Goal: Check status: Check status

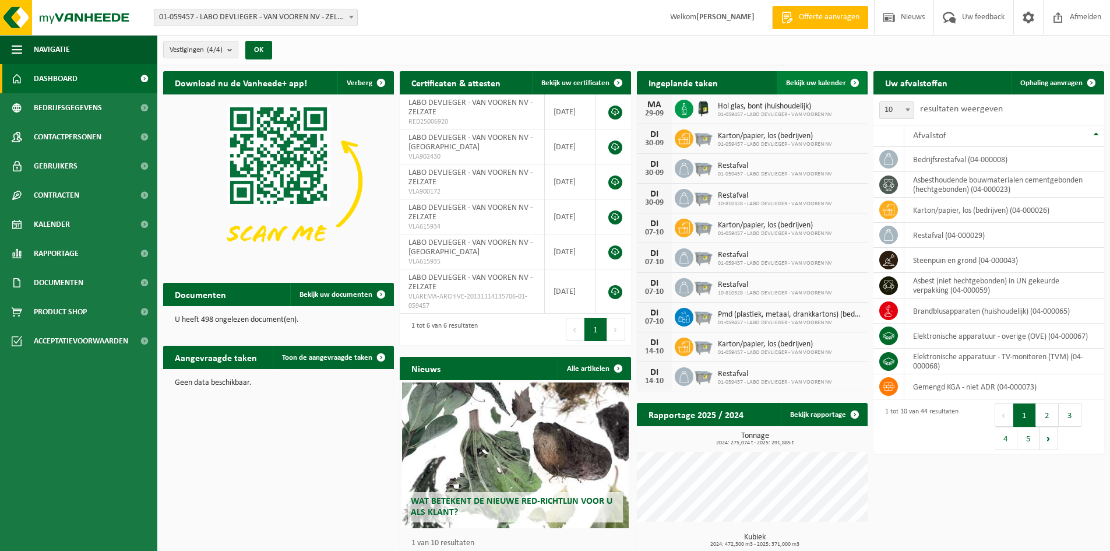
click at [813, 83] on span "Bekijk uw kalender" at bounding box center [816, 83] width 60 height 8
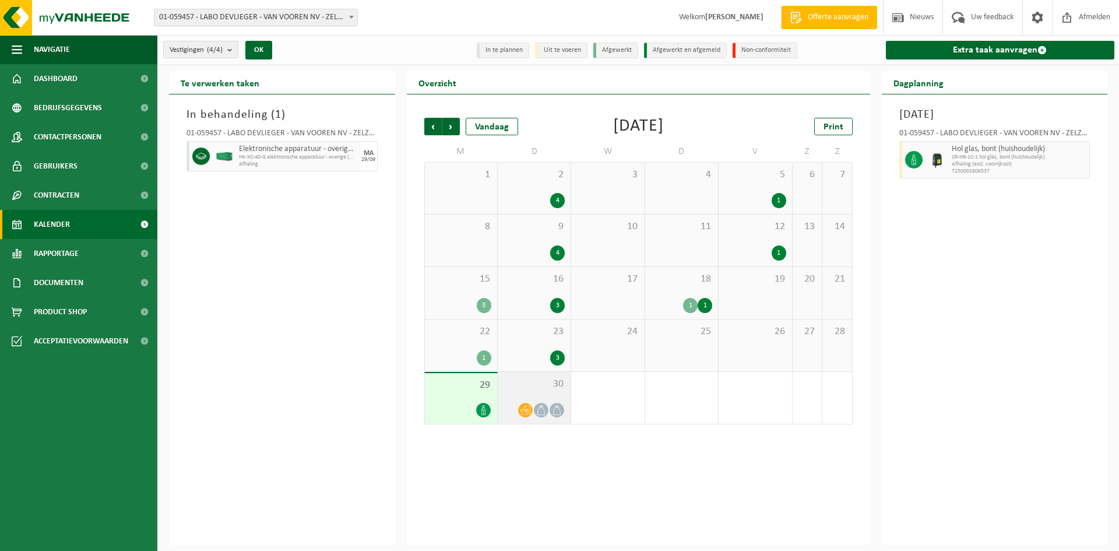
click at [526, 404] on span at bounding box center [525, 410] width 15 height 15
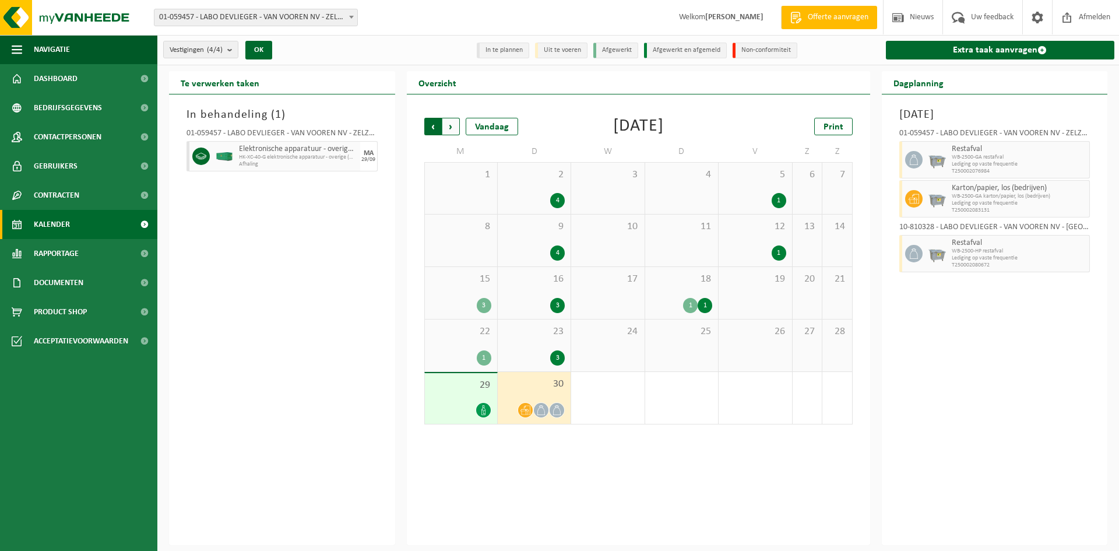
click at [454, 125] on span "Volgende" at bounding box center [450, 126] width 17 height 17
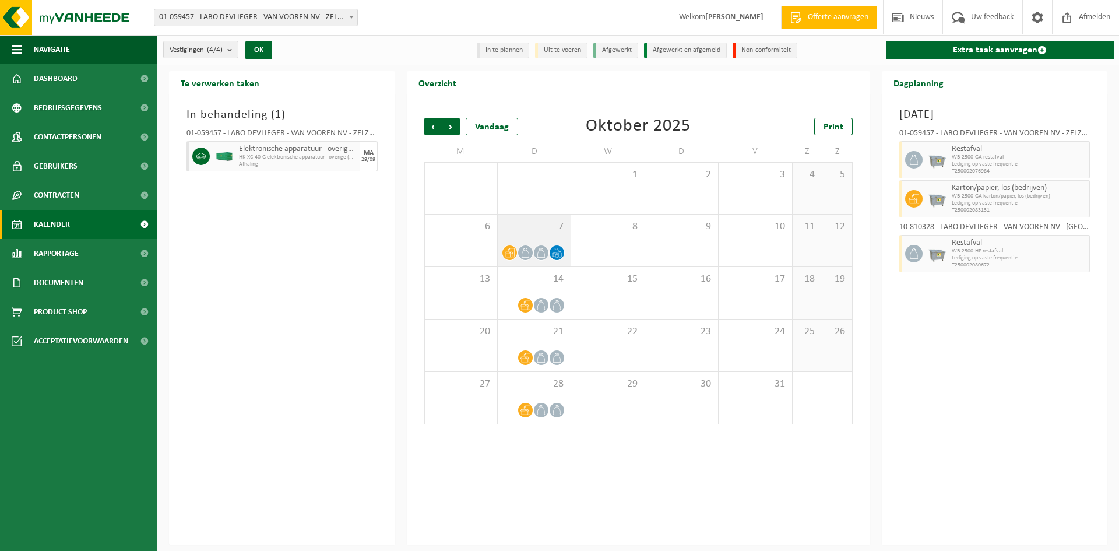
click at [539, 235] on div "7" at bounding box center [534, 240] width 73 height 52
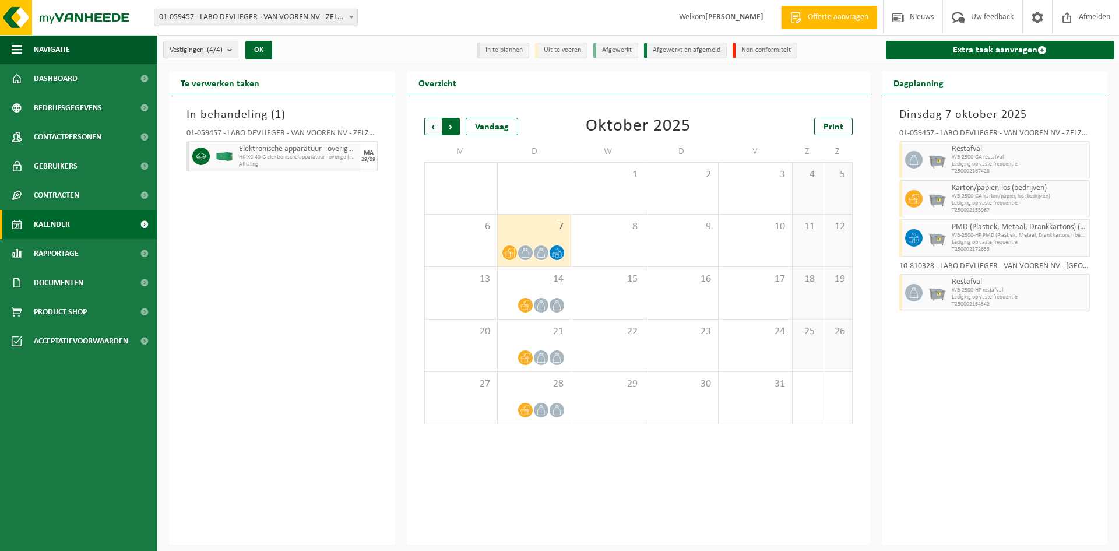
click at [434, 125] on span "Vorige" at bounding box center [432, 126] width 17 height 17
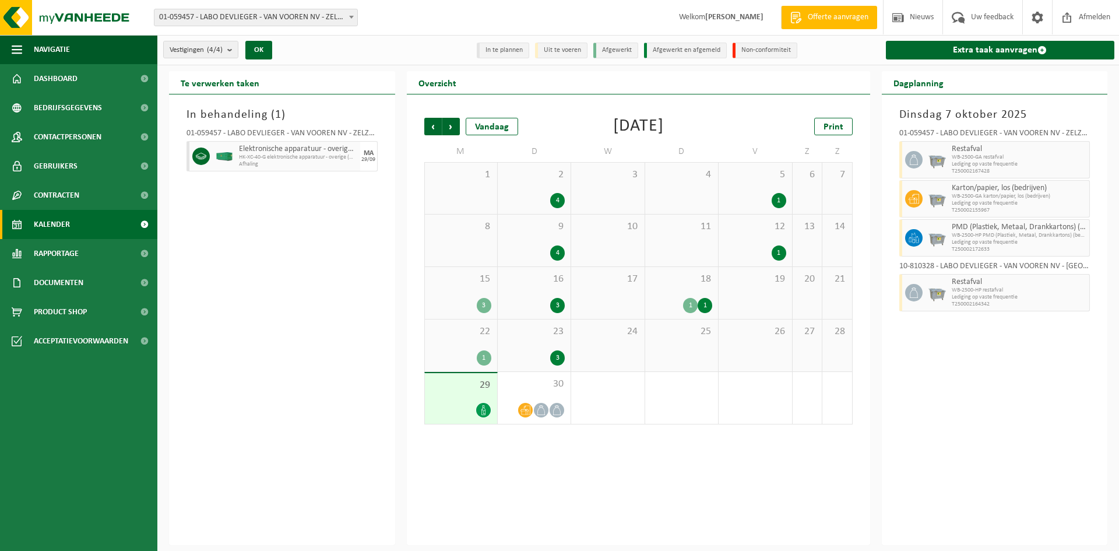
click at [459, 396] on div "29" at bounding box center [461, 398] width 72 height 51
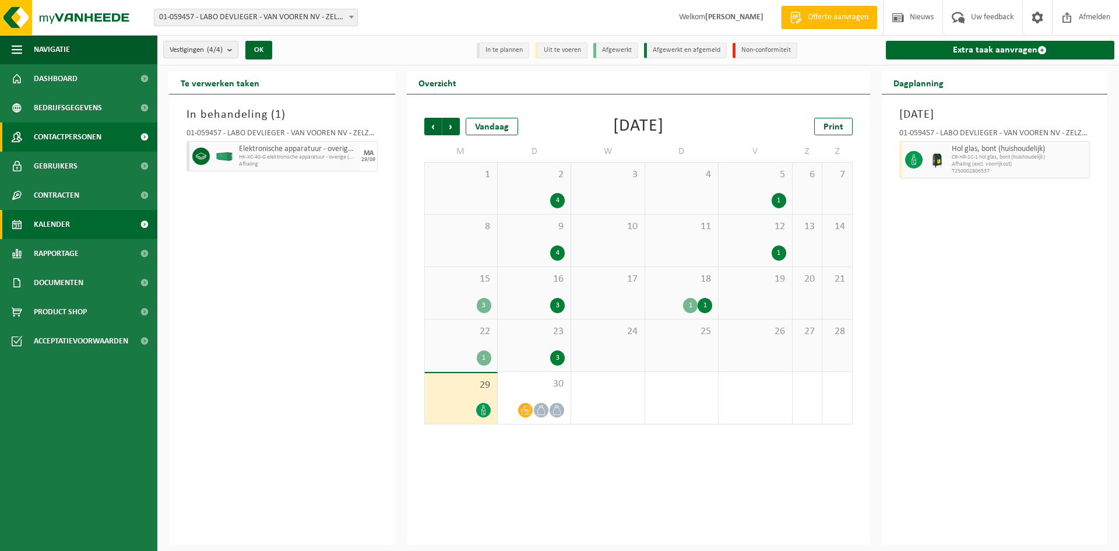
click at [139, 133] on span at bounding box center [144, 136] width 26 height 29
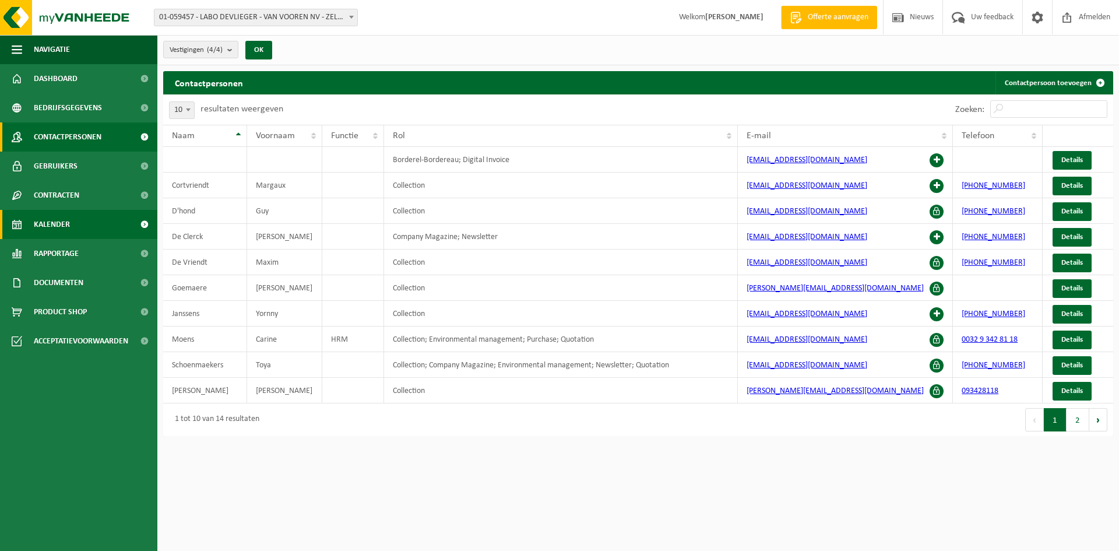
click at [85, 224] on link "Kalender" at bounding box center [78, 224] width 157 height 29
